Goal: Navigation & Orientation: Find specific page/section

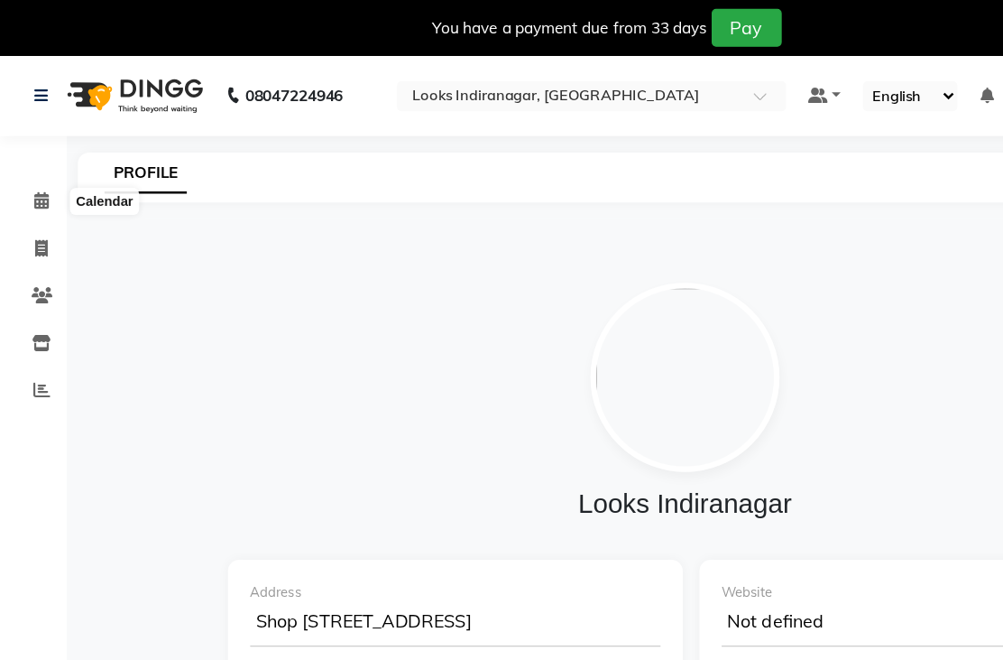
click at [31, 162] on icon at bounding box center [34, 163] width 12 height 14
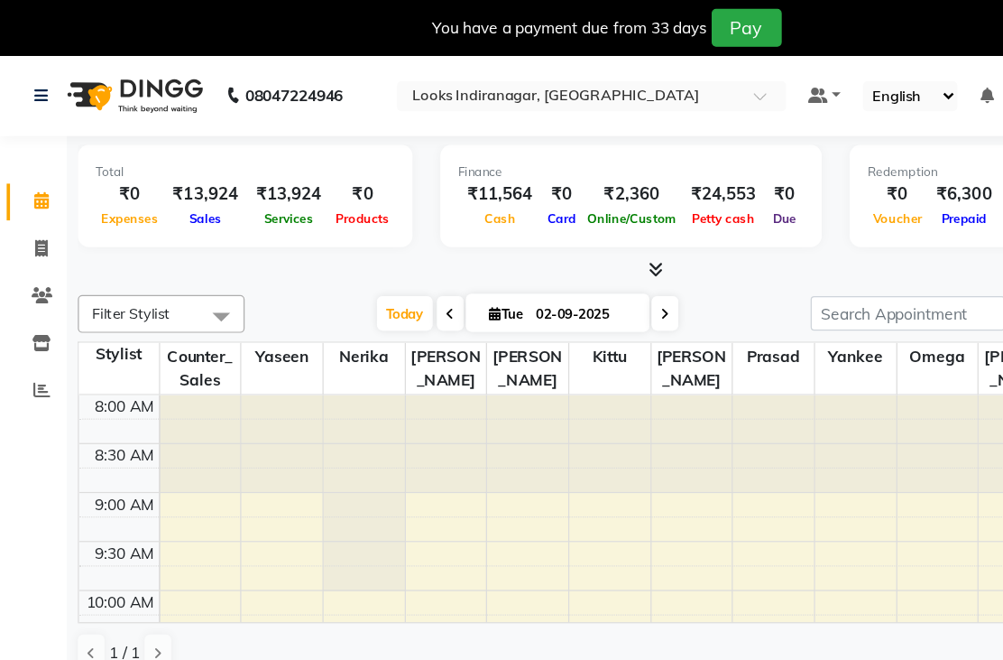
scroll to position [398, 0]
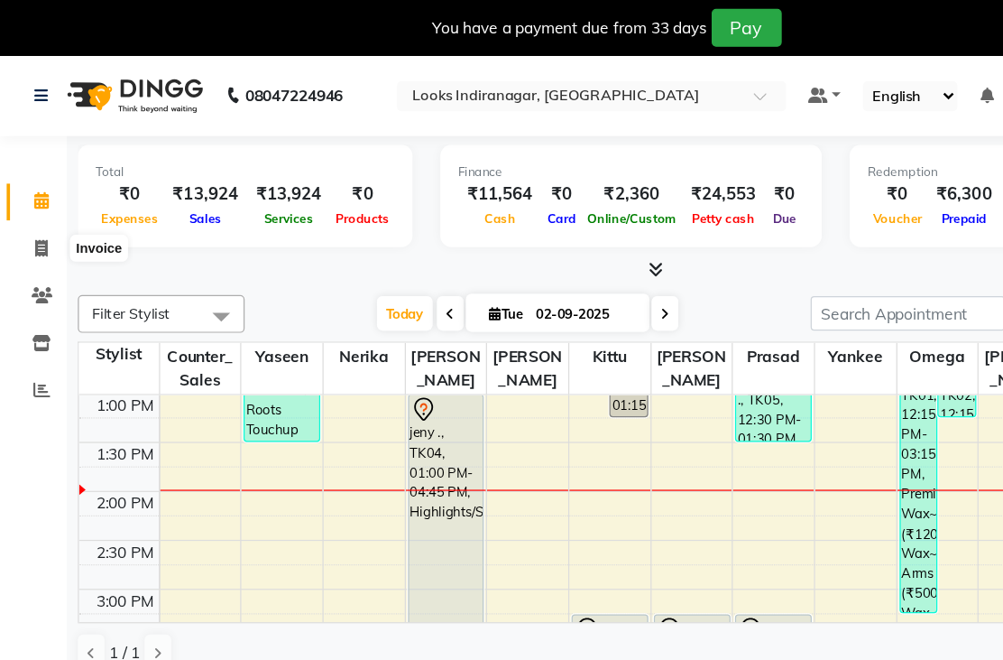
click at [42, 208] on span at bounding box center [34, 202] width 32 height 21
select select "service"
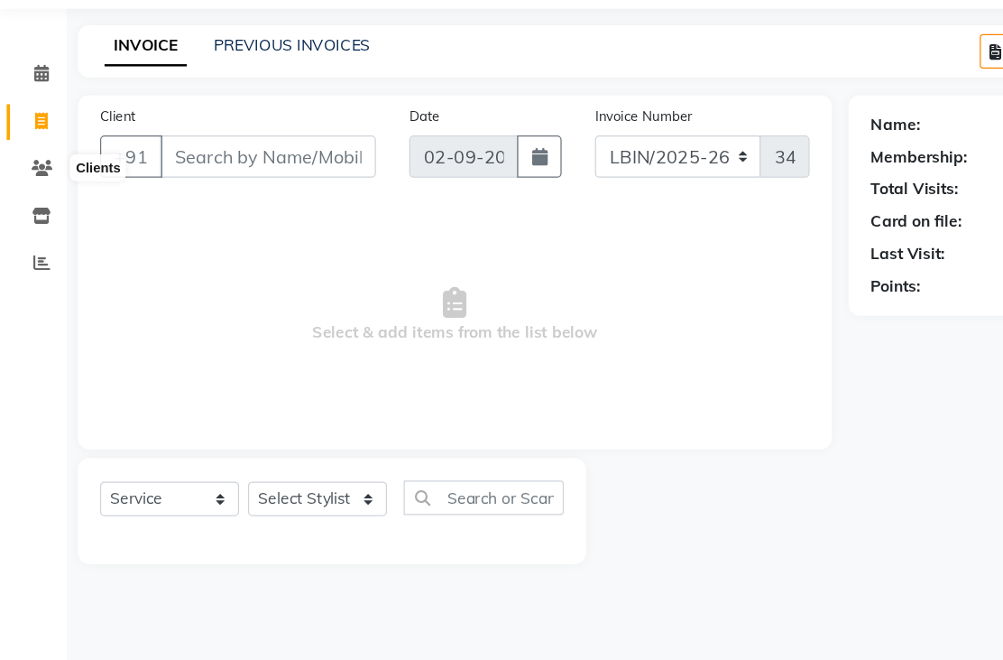
click at [42, 233] on icon at bounding box center [33, 240] width 17 height 14
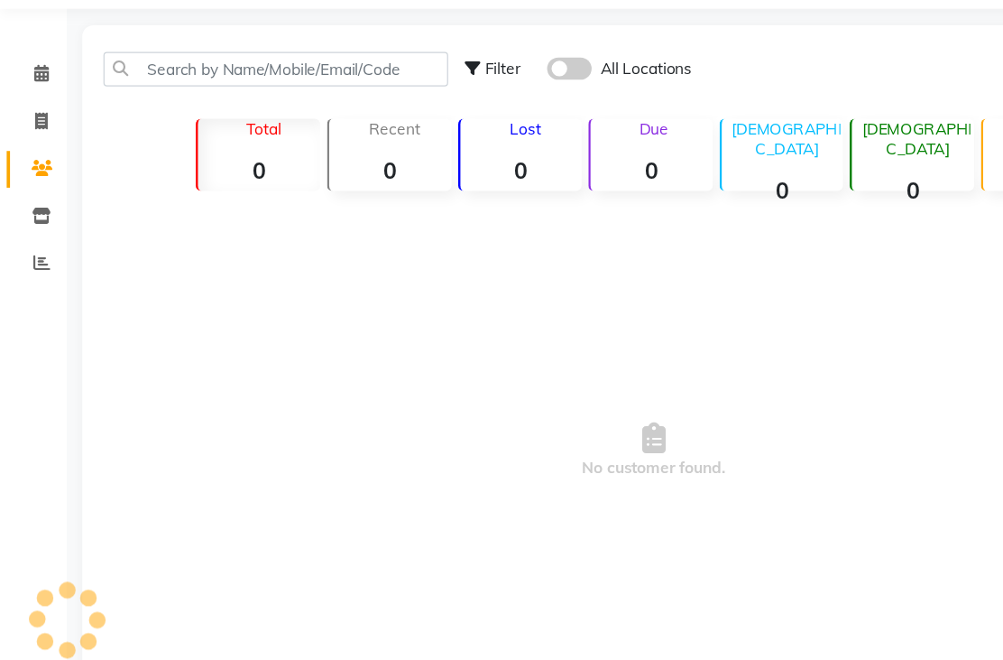
scroll to position [25, 0]
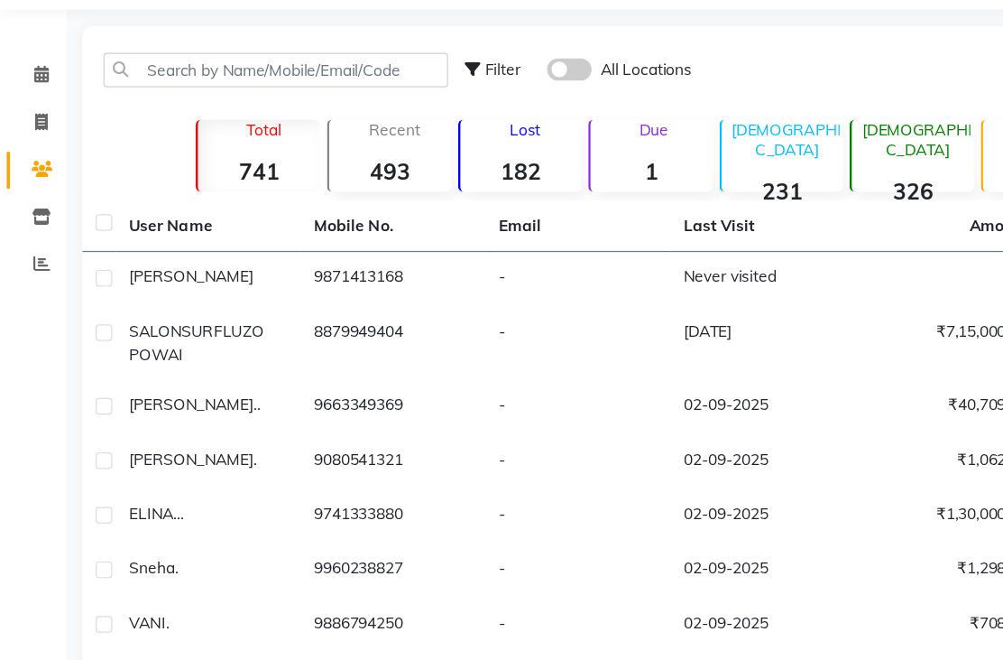
click at [32, 239] on link "Inventory" at bounding box center [26, 254] width 43 height 30
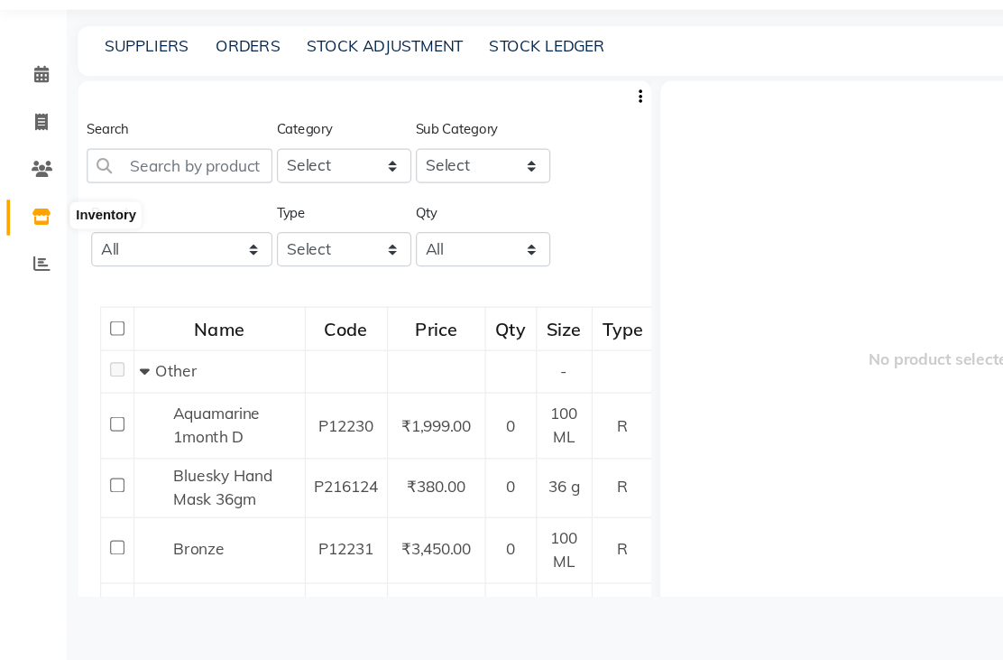
click at [40, 246] on icon at bounding box center [33, 253] width 15 height 14
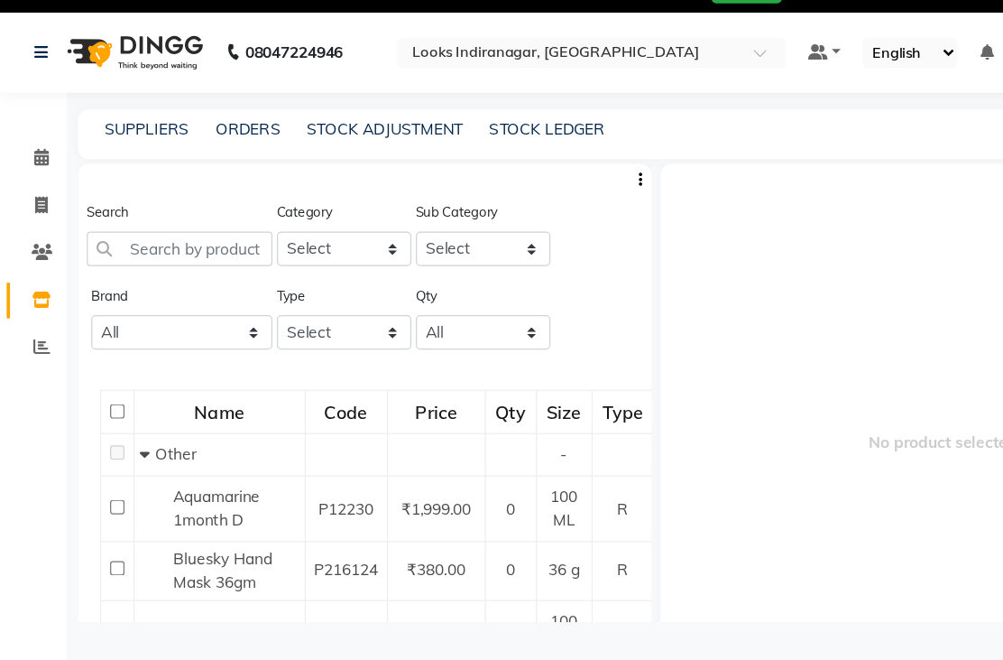
click at [518, 174] on icon "button" at bounding box center [520, 180] width 4 height 13
click at [503, 199] on div at bounding box center [493, 206] width 22 height 14
click at [42, 269] on span at bounding box center [34, 279] width 32 height 21
click at [37, 272] on icon at bounding box center [33, 279] width 15 height 14
click at [526, 172] on button "button" at bounding box center [520, 180] width 18 height 19
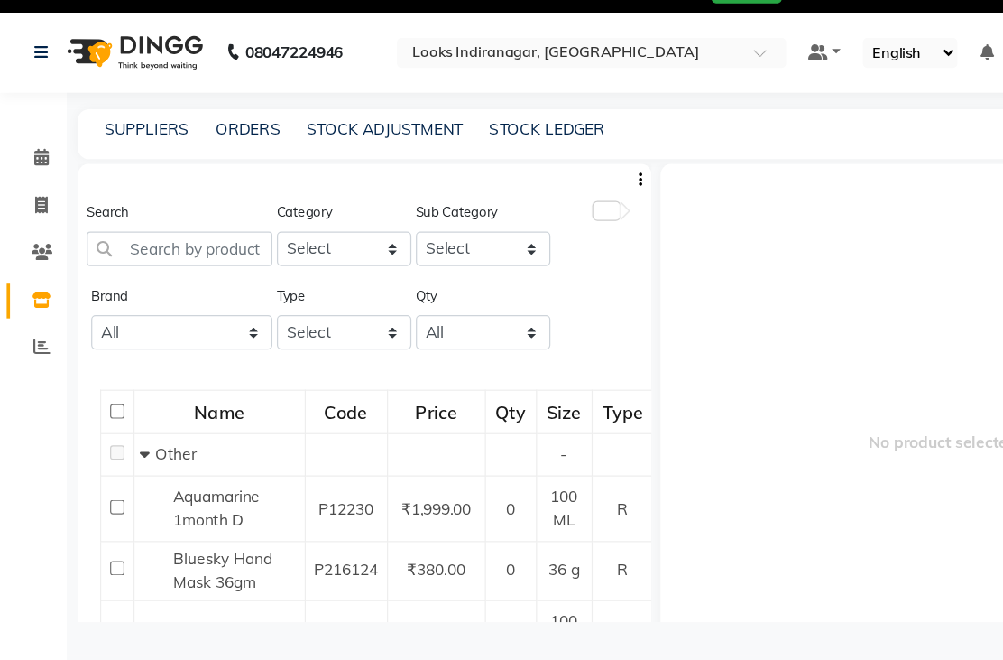
click at [522, 171] on button "button" at bounding box center [520, 180] width 18 height 19
click at [525, 172] on button "button" at bounding box center [520, 180] width 18 height 19
click at [526, 171] on button "button" at bounding box center [520, 180] width 18 height 19
click at [520, 174] on icon "button" at bounding box center [520, 180] width 4 height 13
click at [40, 302] on link "Reports" at bounding box center [26, 317] width 43 height 30
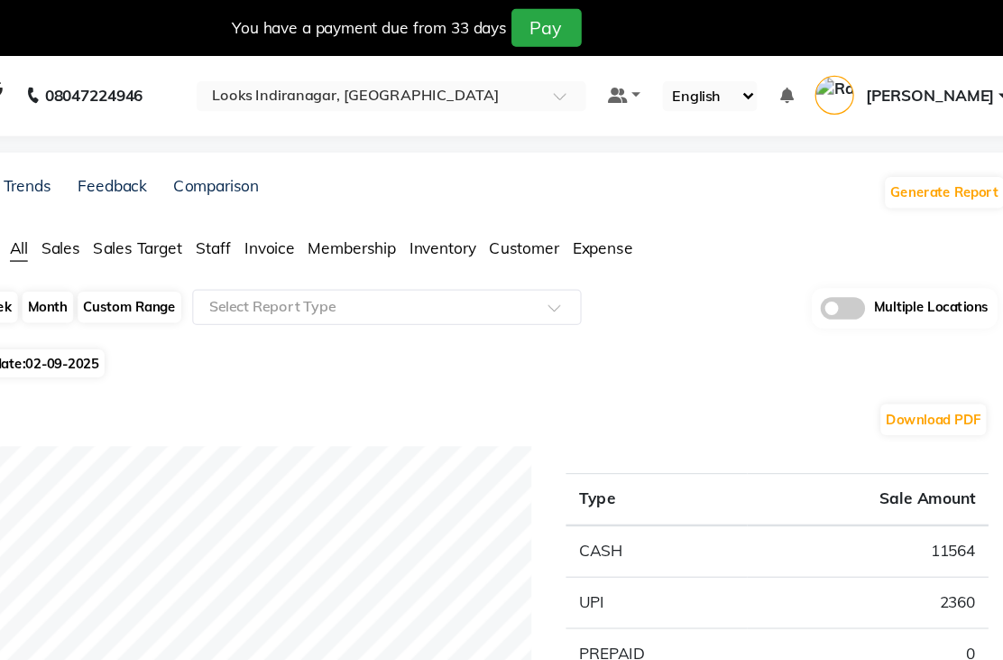
click at [638, 73] on div at bounding box center [480, 79] width 316 height 18
click at [634, 76] on span at bounding box center [623, 83] width 23 height 18
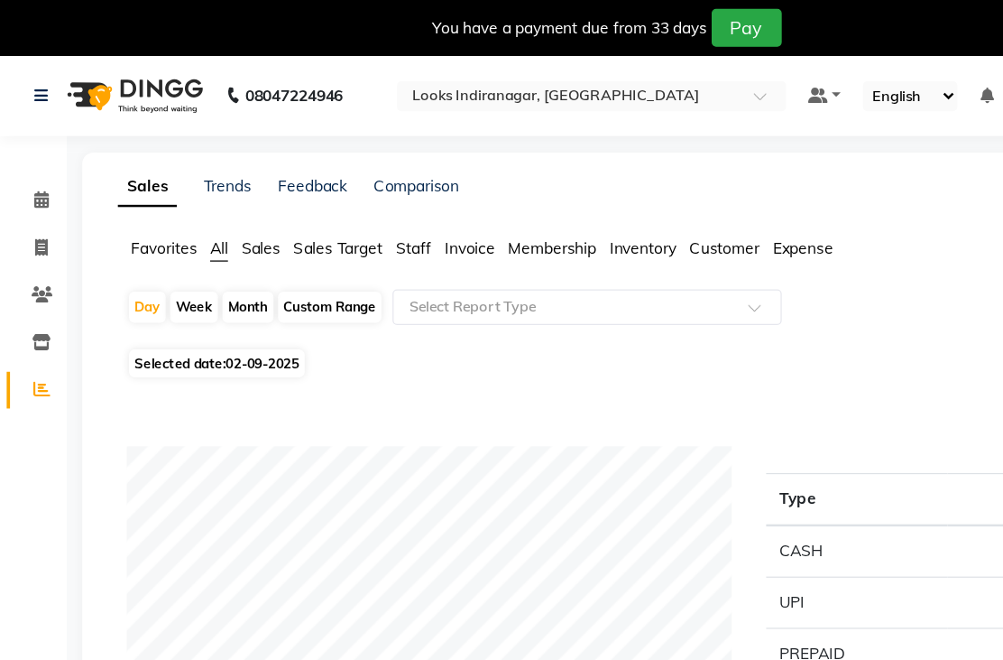
click at [141, 69] on img at bounding box center [108, 77] width 124 height 51
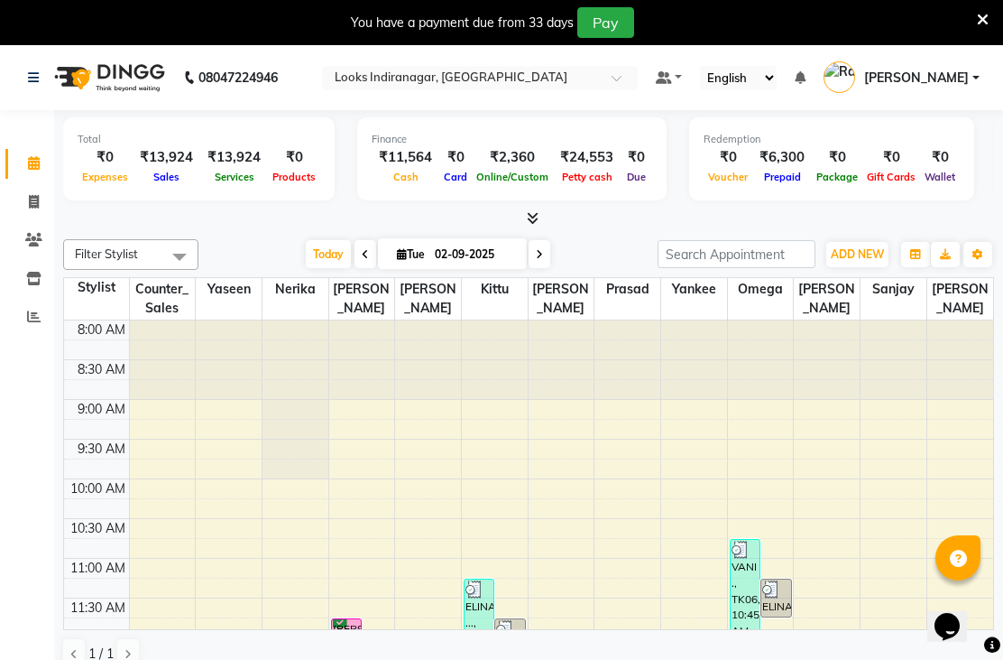
click at [903, 267] on button "button" at bounding box center [916, 254] width 29 height 25
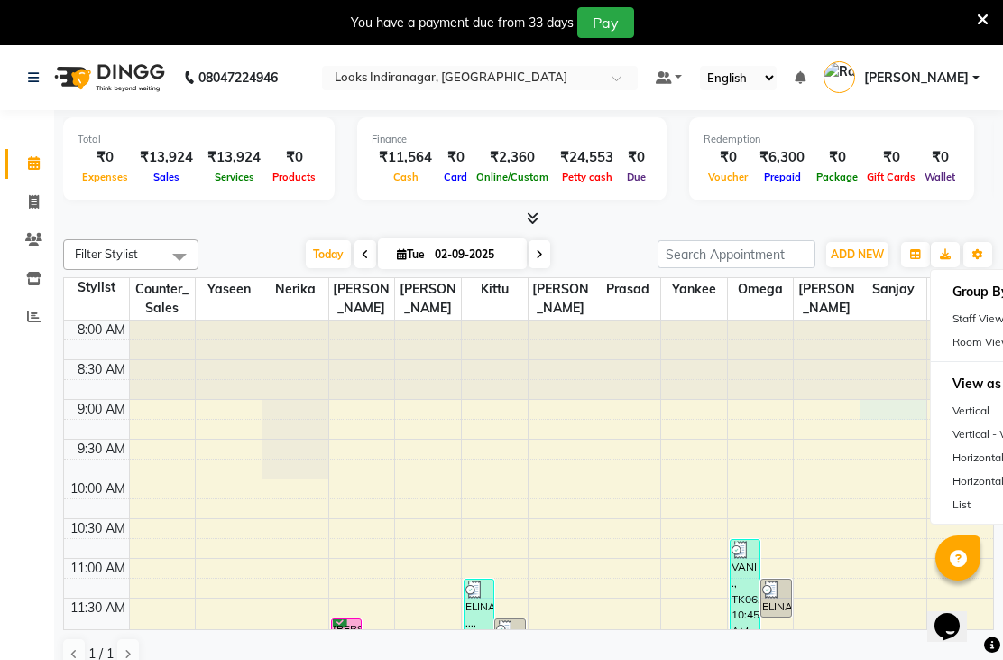
click at [979, 469] on div "Horizontal" at bounding box center [1012, 457] width 162 height 23
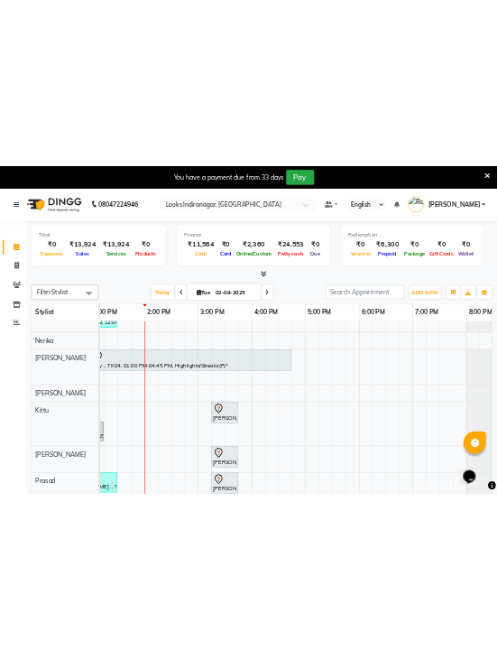
scroll to position [60, 0]
